Goal: Task Accomplishment & Management: Manage account settings

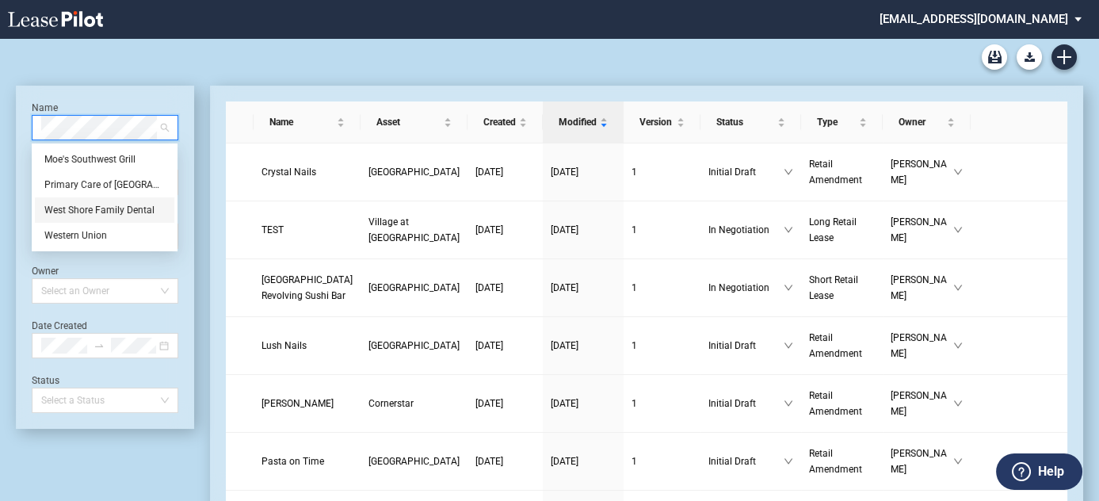
click at [144, 212] on div "West Shore Family Dental" at bounding box center [104, 210] width 120 height 16
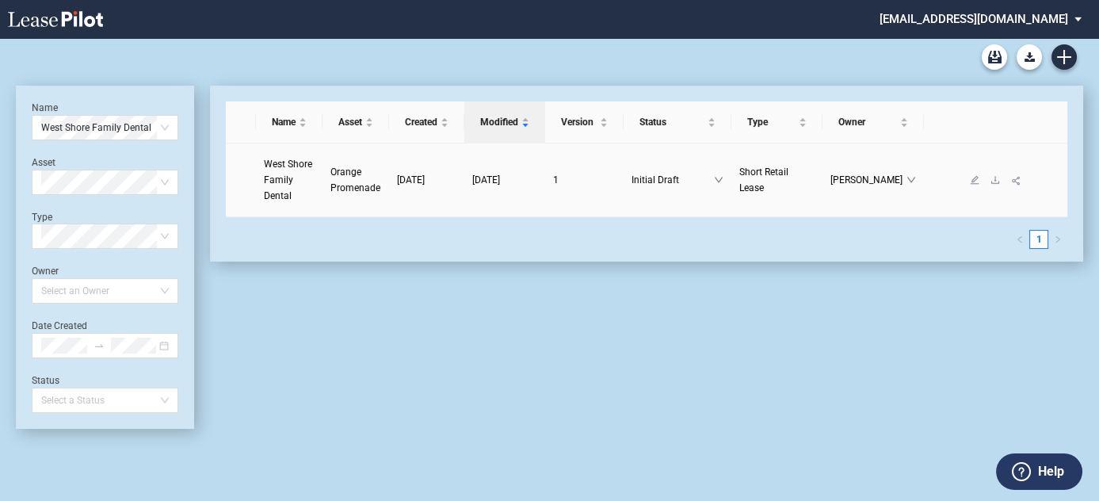
click at [277, 180] on span "West Shore Family Dental" at bounding box center [288, 179] width 48 height 43
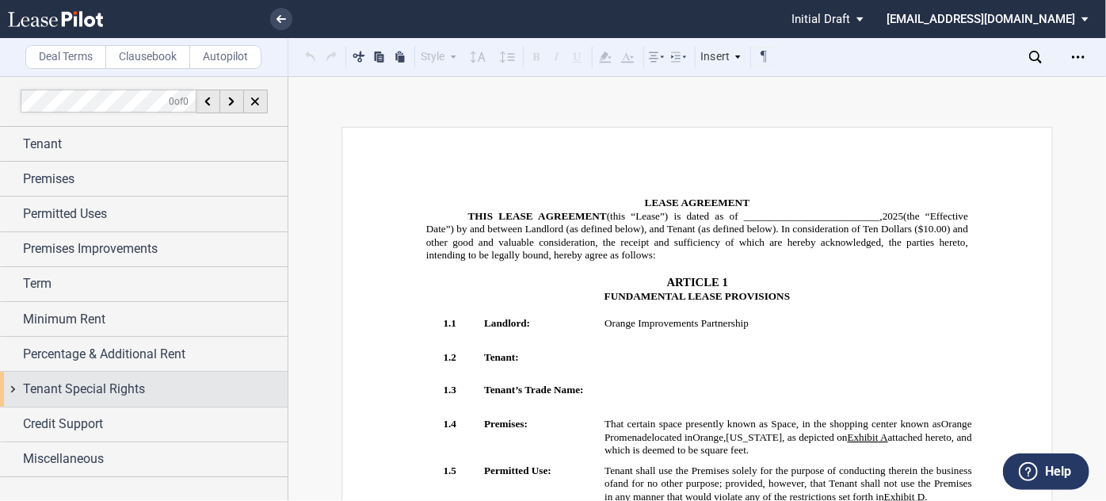
click at [152, 384] on div "Tenant Special Rights" at bounding box center [155, 389] width 265 height 19
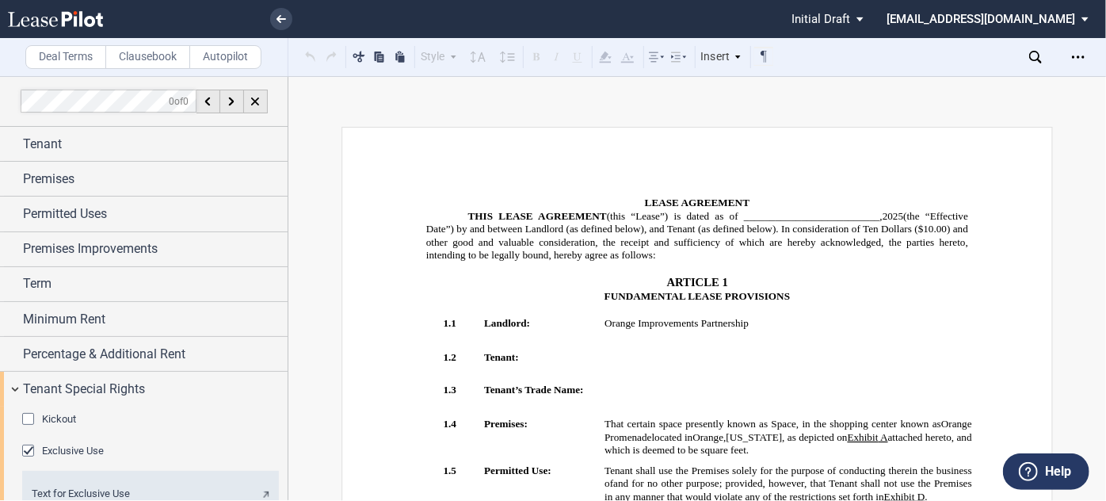
click at [107, 491] on span "Text for Exclusive Use" at bounding box center [81, 493] width 98 height 12
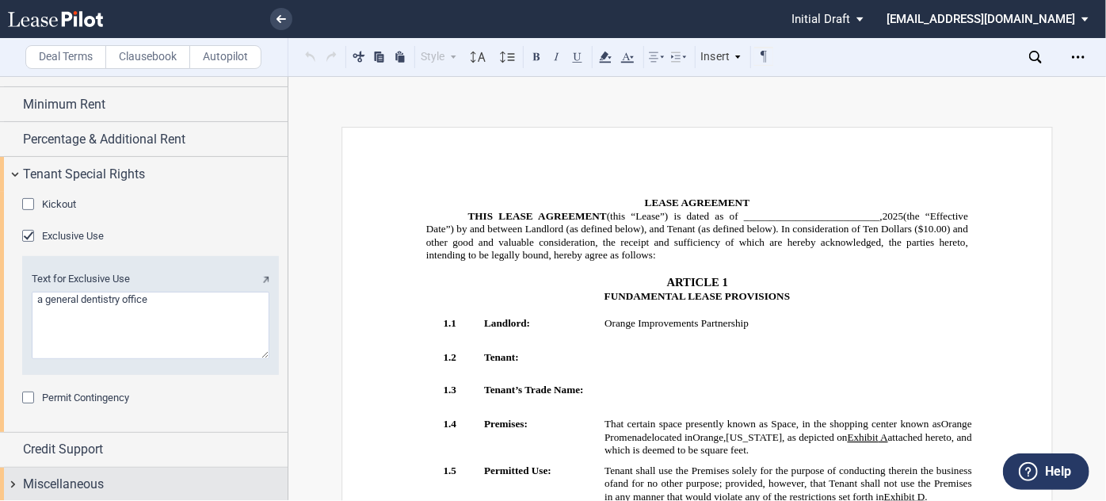
click at [97, 490] on span "Miscellaneous" at bounding box center [63, 484] width 81 height 19
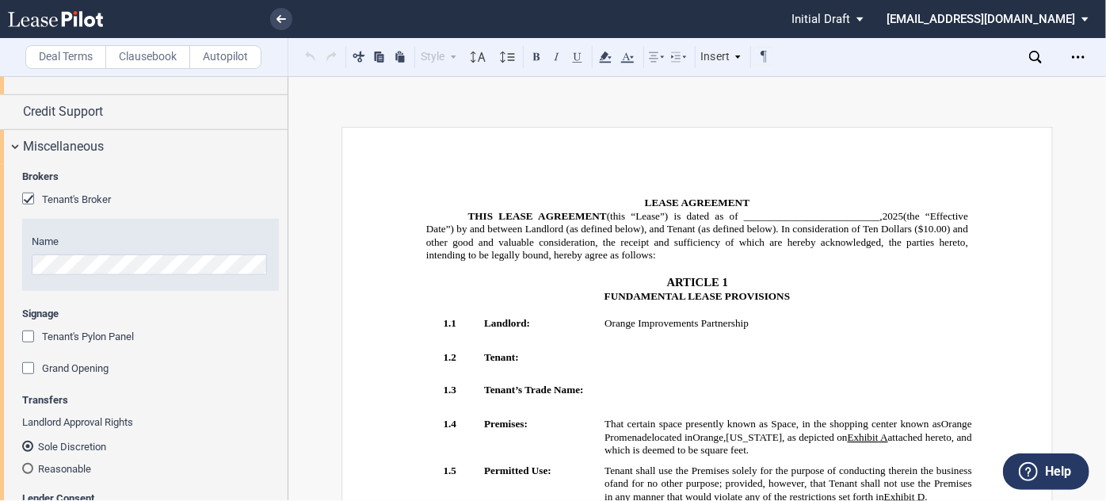
scroll to position [559, 0]
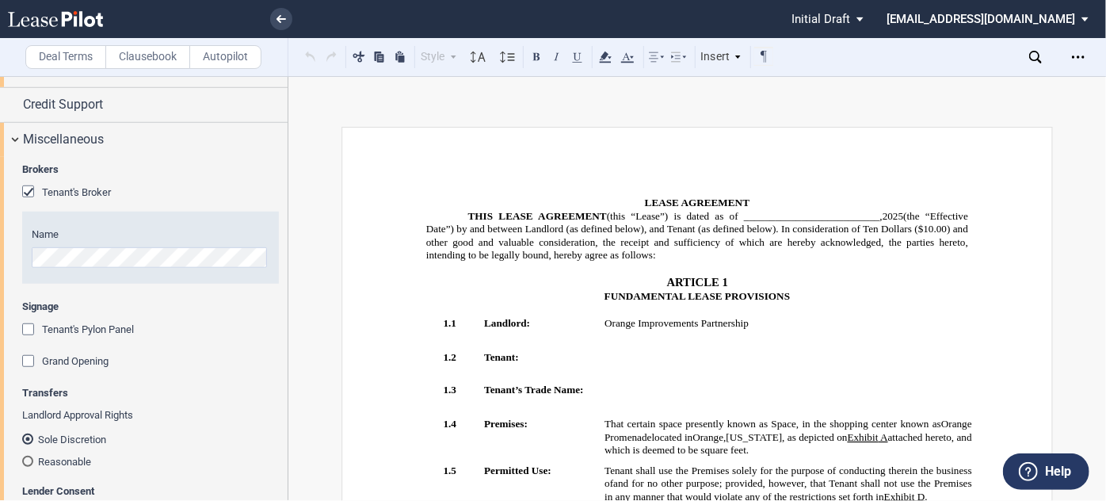
click at [79, 462] on md-radio-button "Reasonable" at bounding box center [150, 461] width 257 height 14
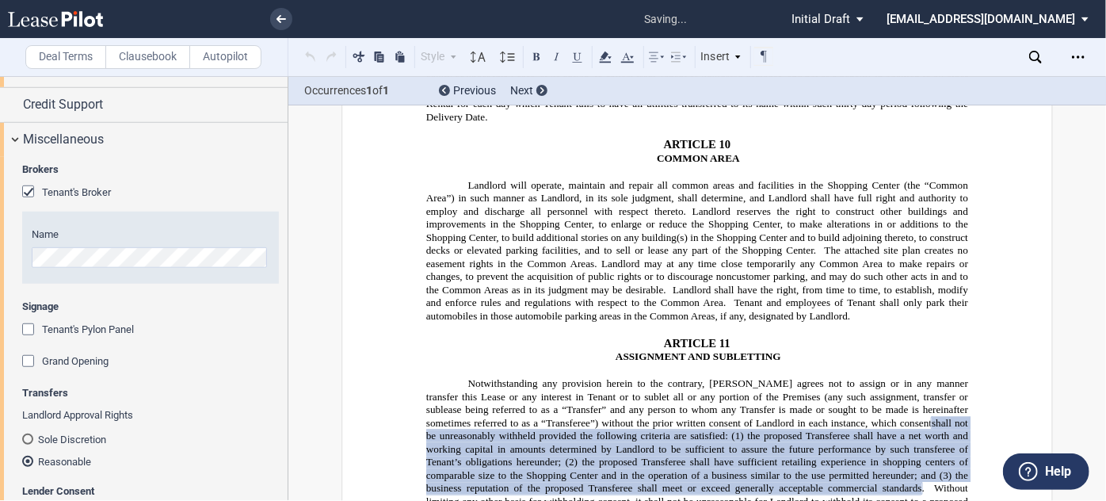
scroll to position [6264, 0]
drag, startPoint x: 818, startPoint y: 208, endPoint x: 746, endPoint y: 273, distance: 97.6
click at [746, 378] on p "Notwithstanding any provision herein to the contrary, [PERSON_NAME] agrees not …" at bounding box center [697, 489] width 542 height 223
